Goal: Find specific page/section: Find specific page/section

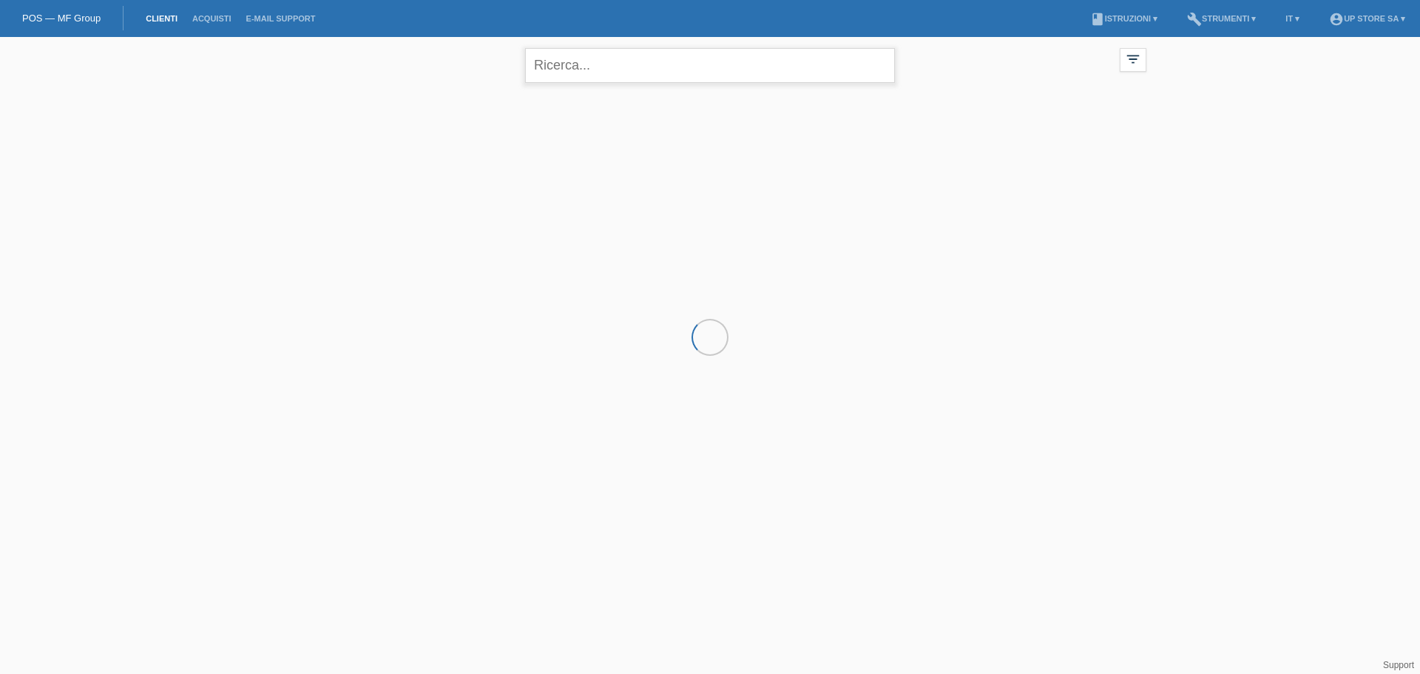
click at [587, 64] on input "text" at bounding box center [710, 65] width 370 height 35
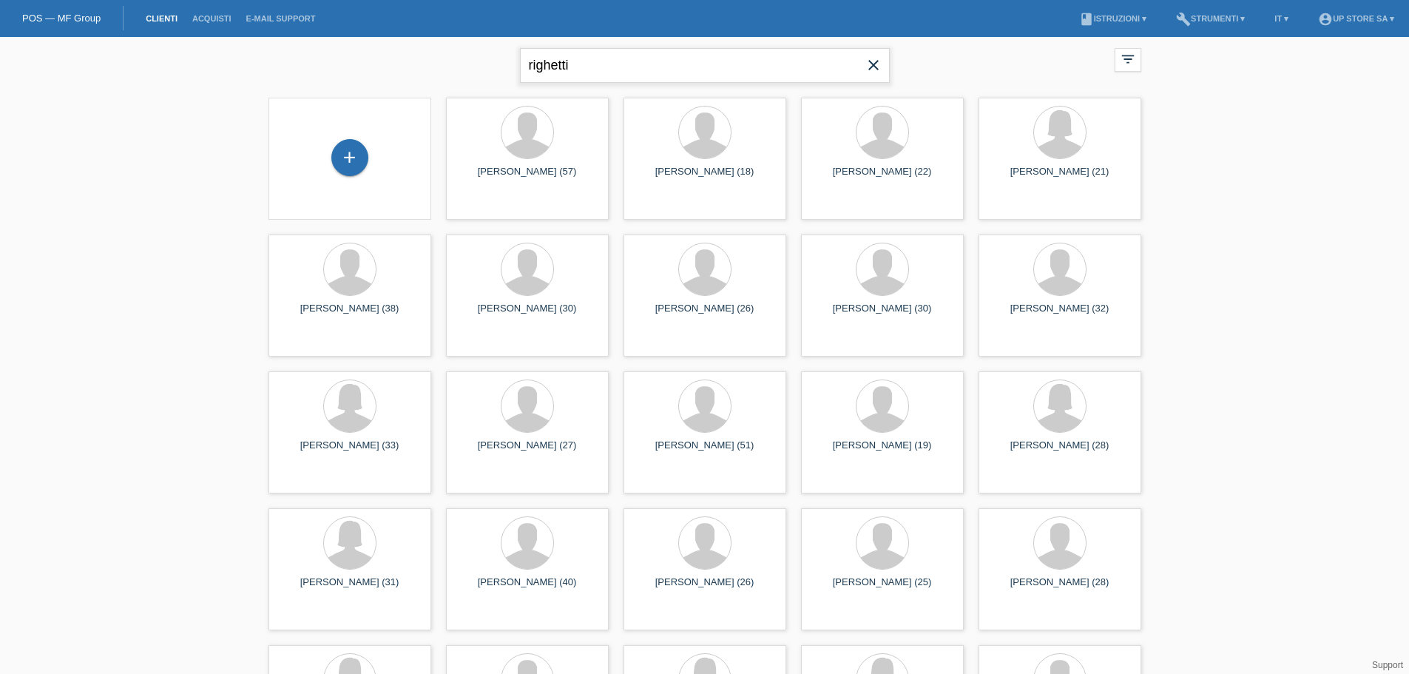
type input "righetti"
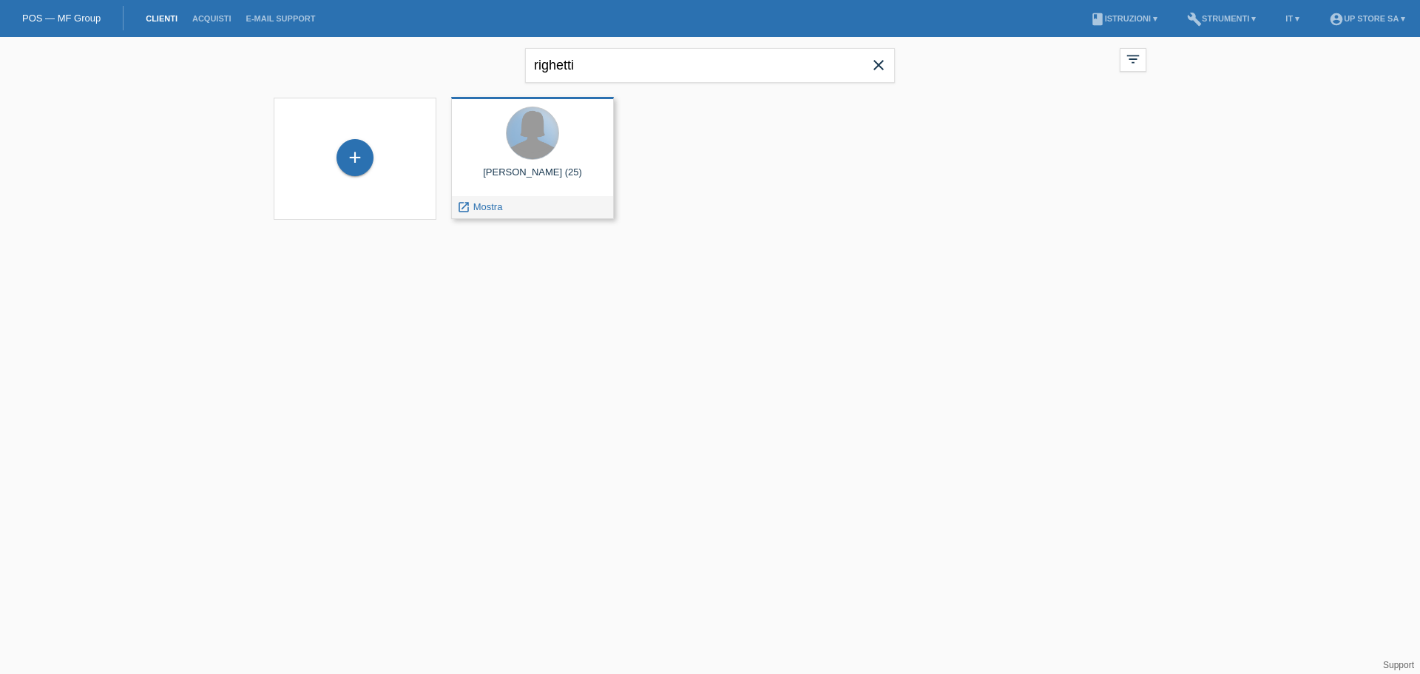
click at [548, 134] on div at bounding box center [533, 133] width 52 height 52
click at [544, 143] on div at bounding box center [533, 133] width 52 height 52
click at [499, 205] on span "Mostra" at bounding box center [488, 206] width 30 height 11
